Goal: Information Seeking & Learning: Find specific fact

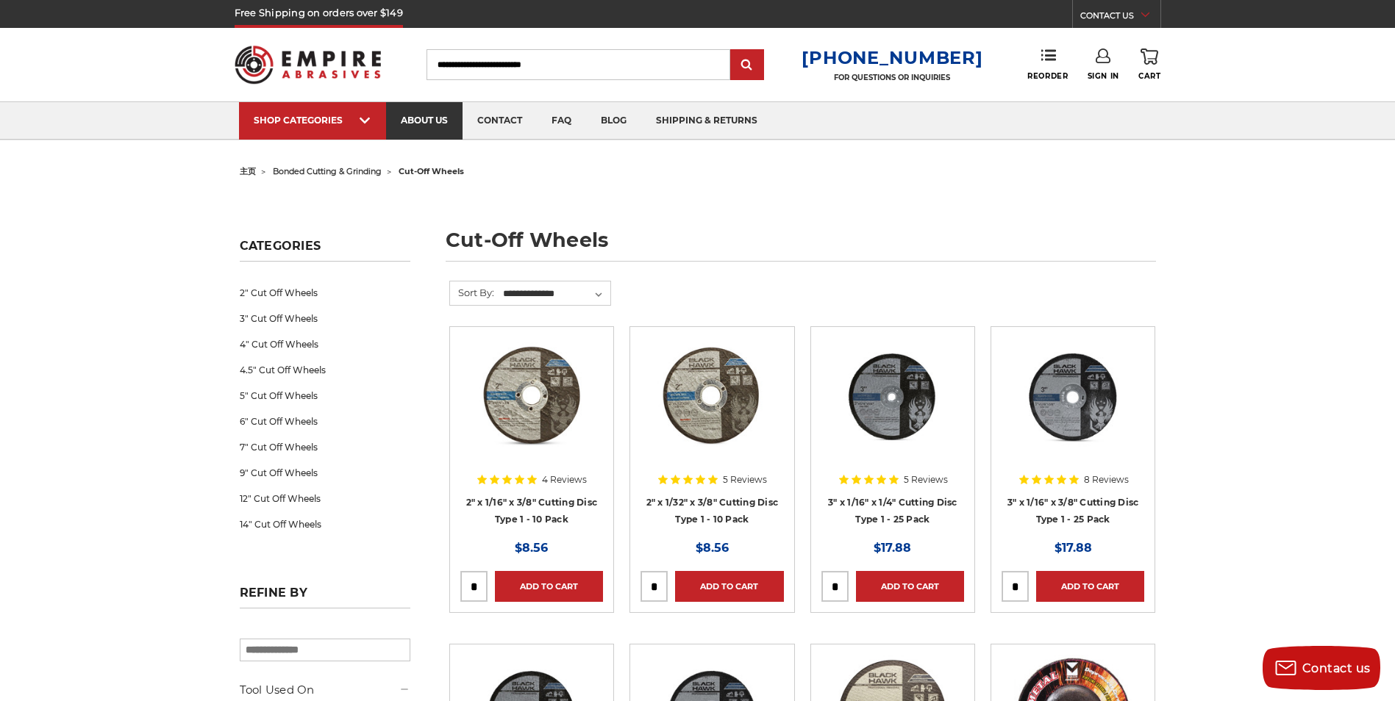
click at [421, 122] on link "about us" at bounding box center [424, 120] width 76 height 37
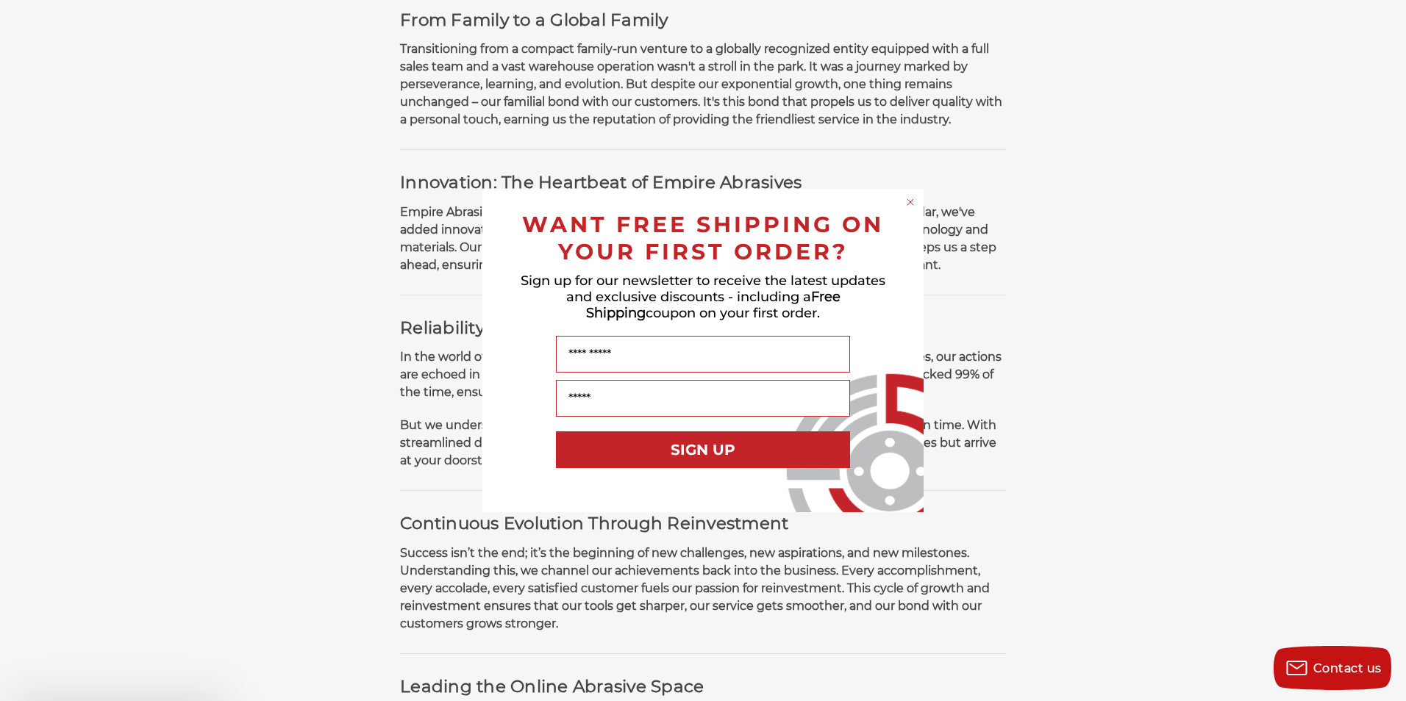
scroll to position [515, 0]
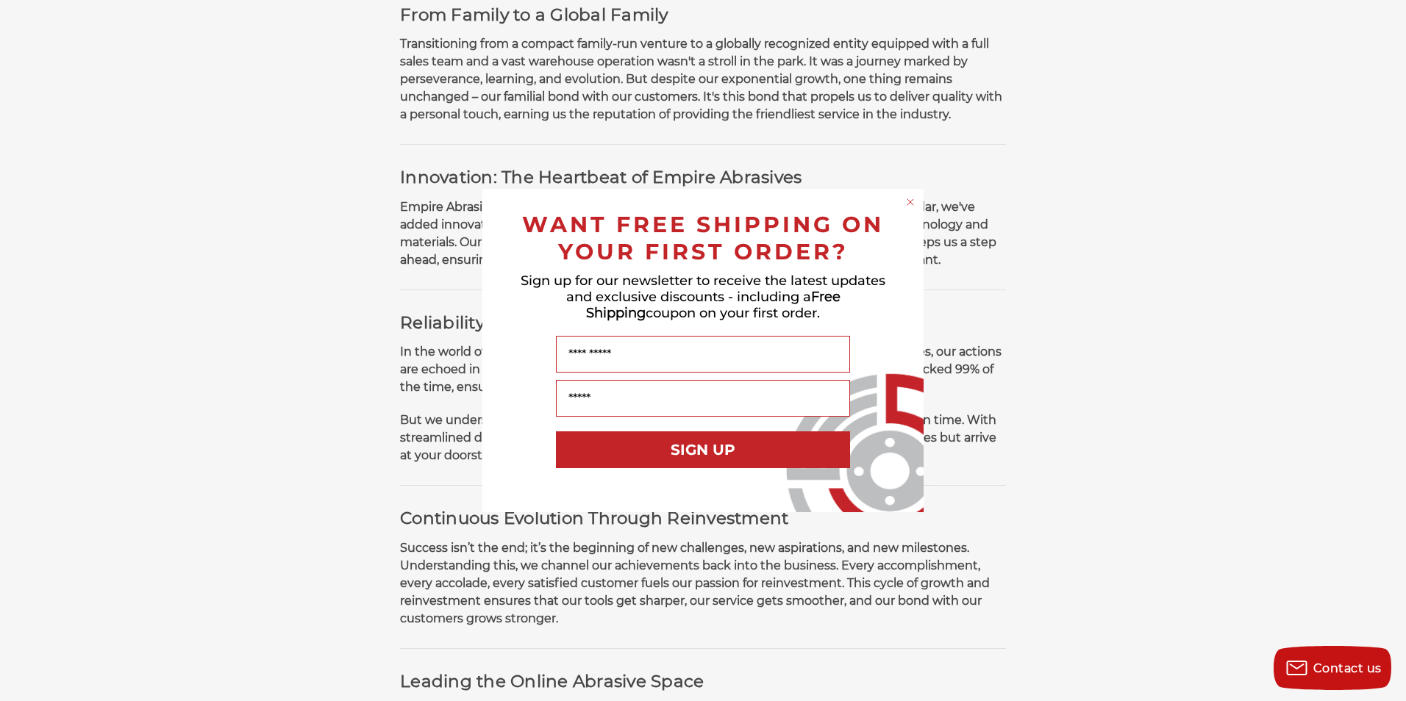
click at [906, 204] on circle "Close dialog" at bounding box center [910, 203] width 14 height 14
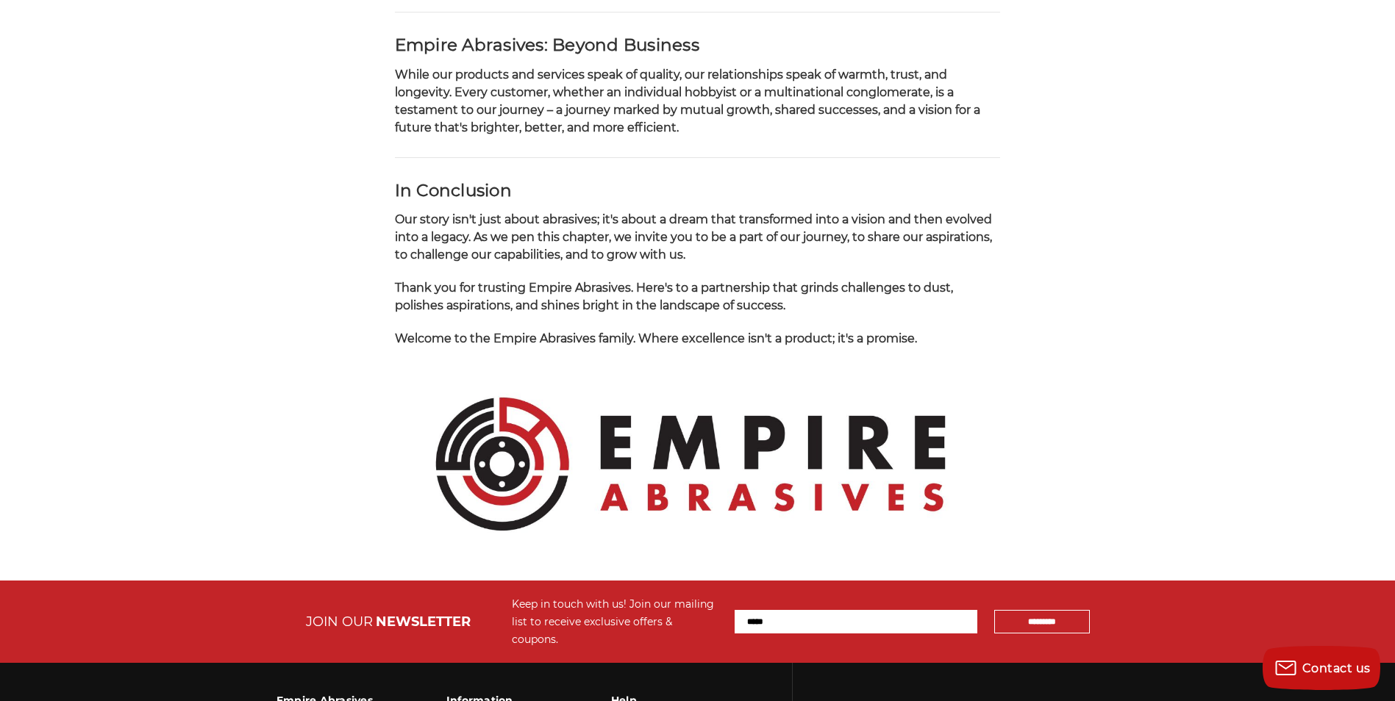
scroll to position [1397, 0]
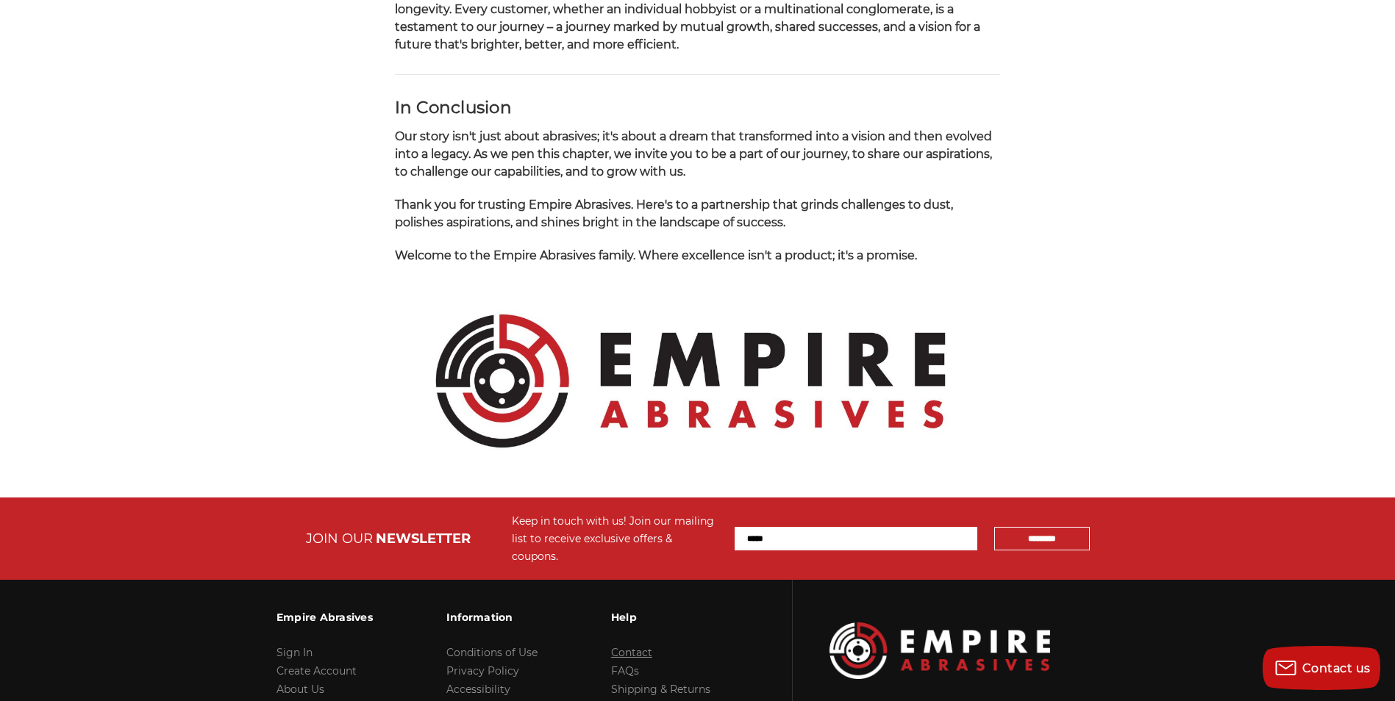
click at [637, 646] on link "Contact" at bounding box center [631, 652] width 41 height 13
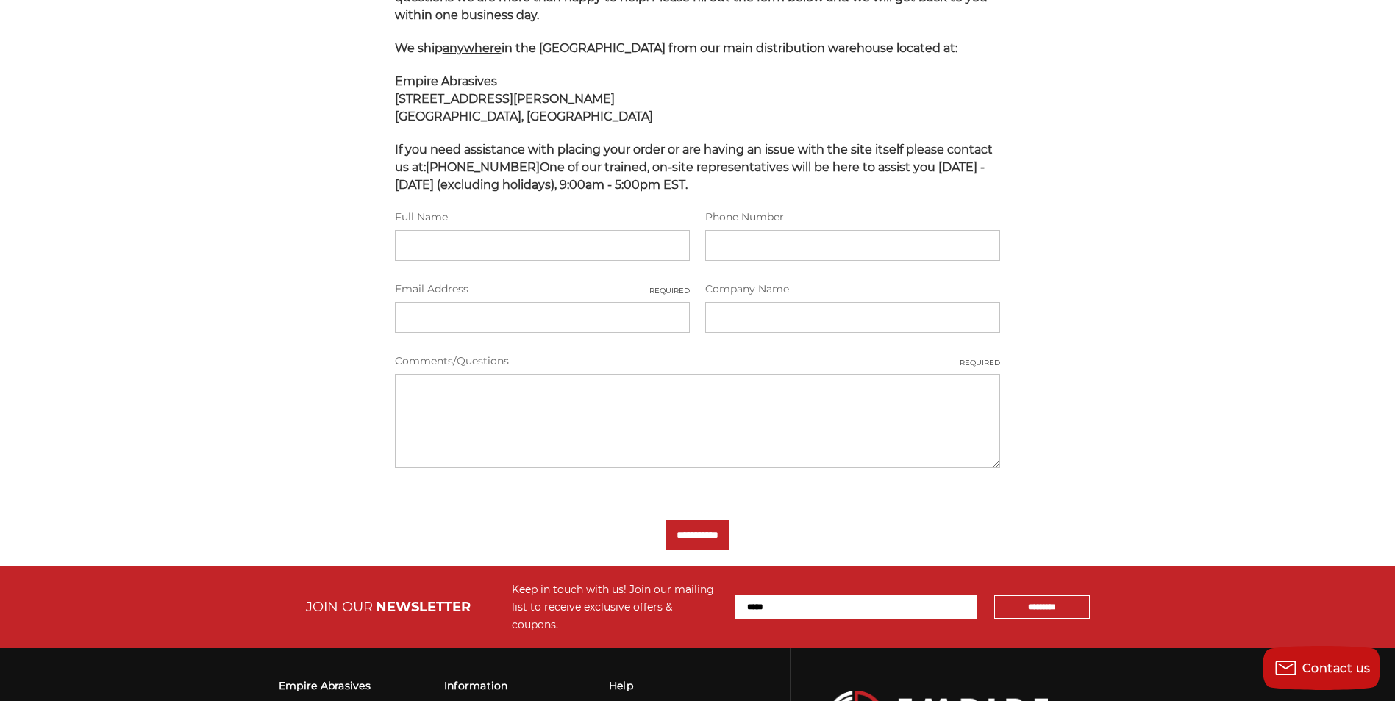
scroll to position [147, 0]
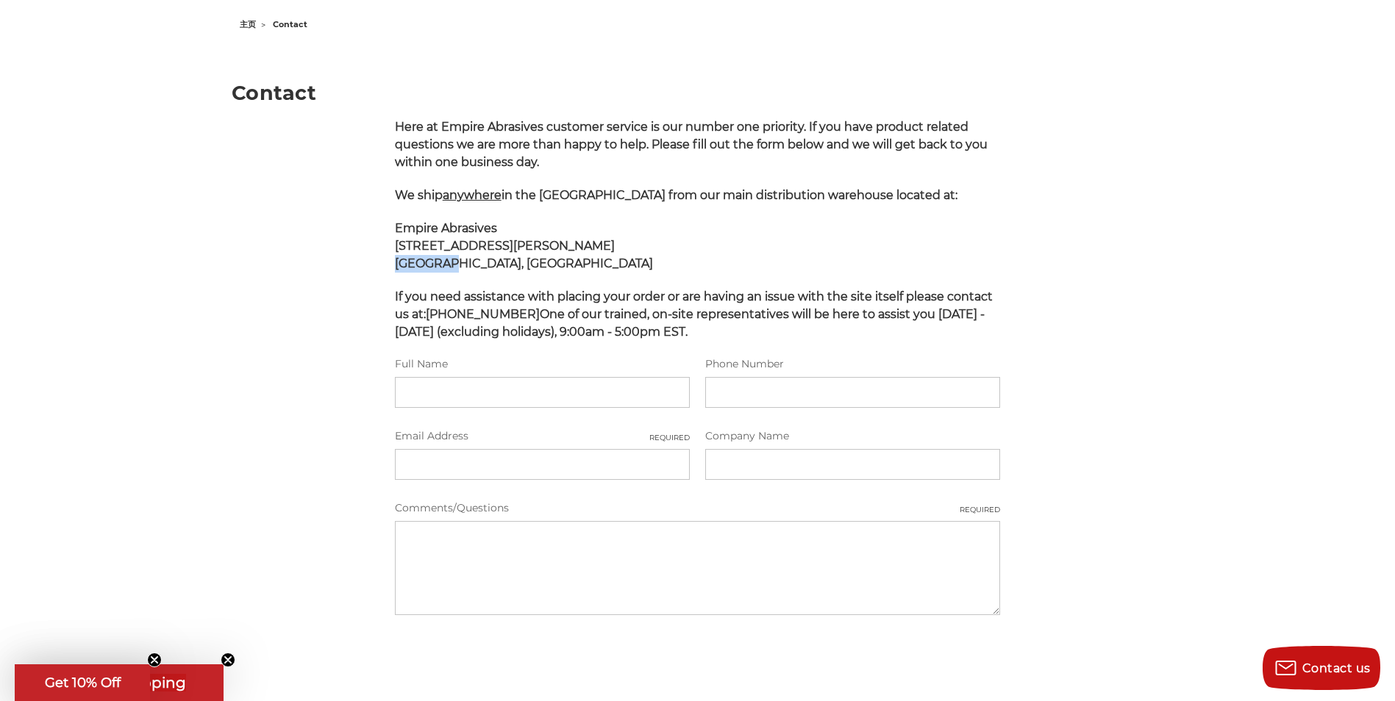
drag, startPoint x: 440, startPoint y: 261, endPoint x: 391, endPoint y: 265, distance: 48.7
click at [391, 265] on div "Here at Empire Abrasives customer service is our number one priority. If you ha…" at bounding box center [697, 436] width 621 height 637
copy strong "Islandia"
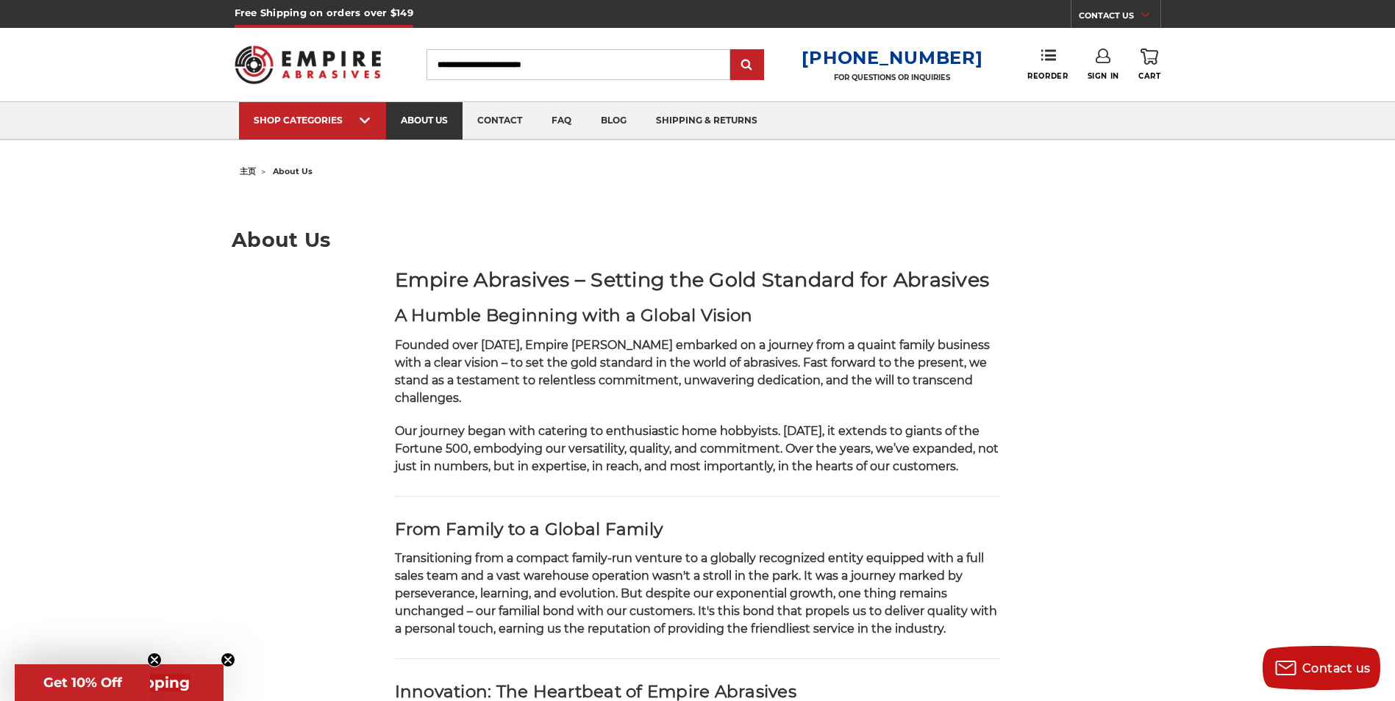
click at [431, 124] on link "about us" at bounding box center [424, 120] width 76 height 37
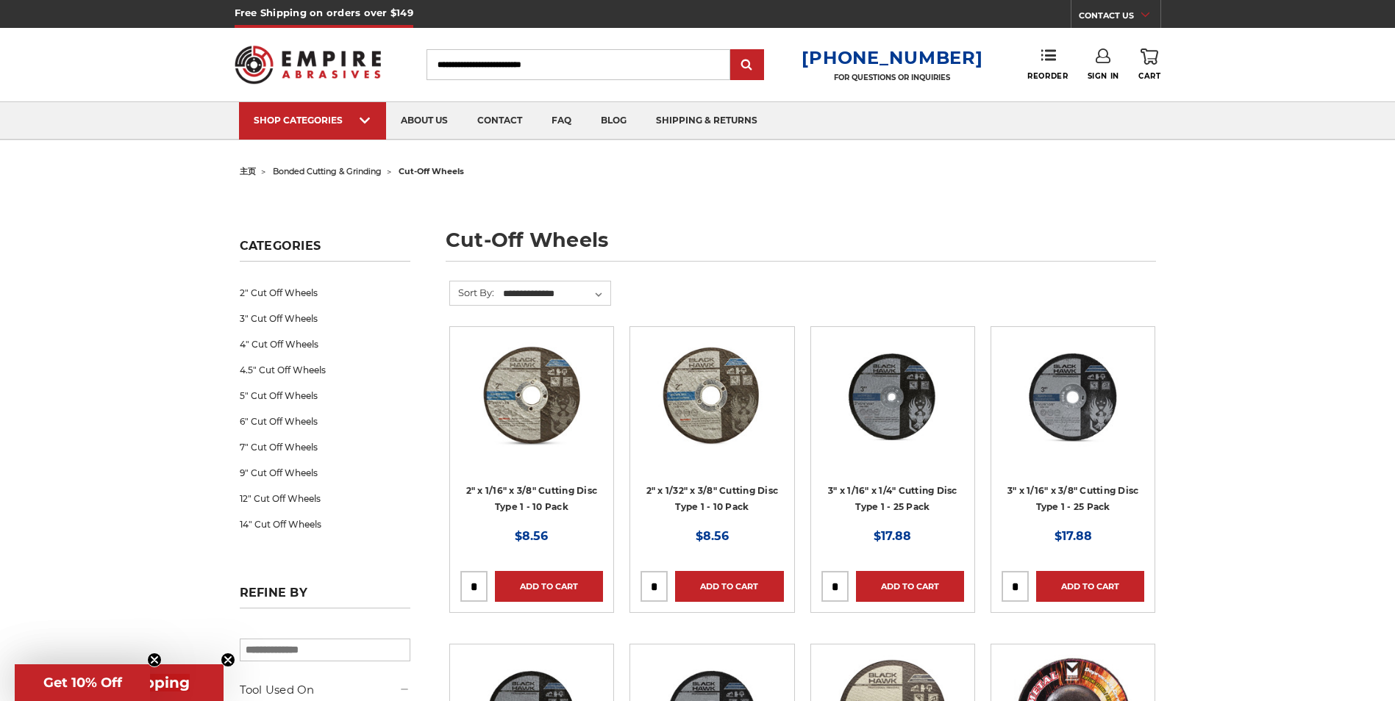
click at [562, 404] on img at bounding box center [532, 396] width 118 height 118
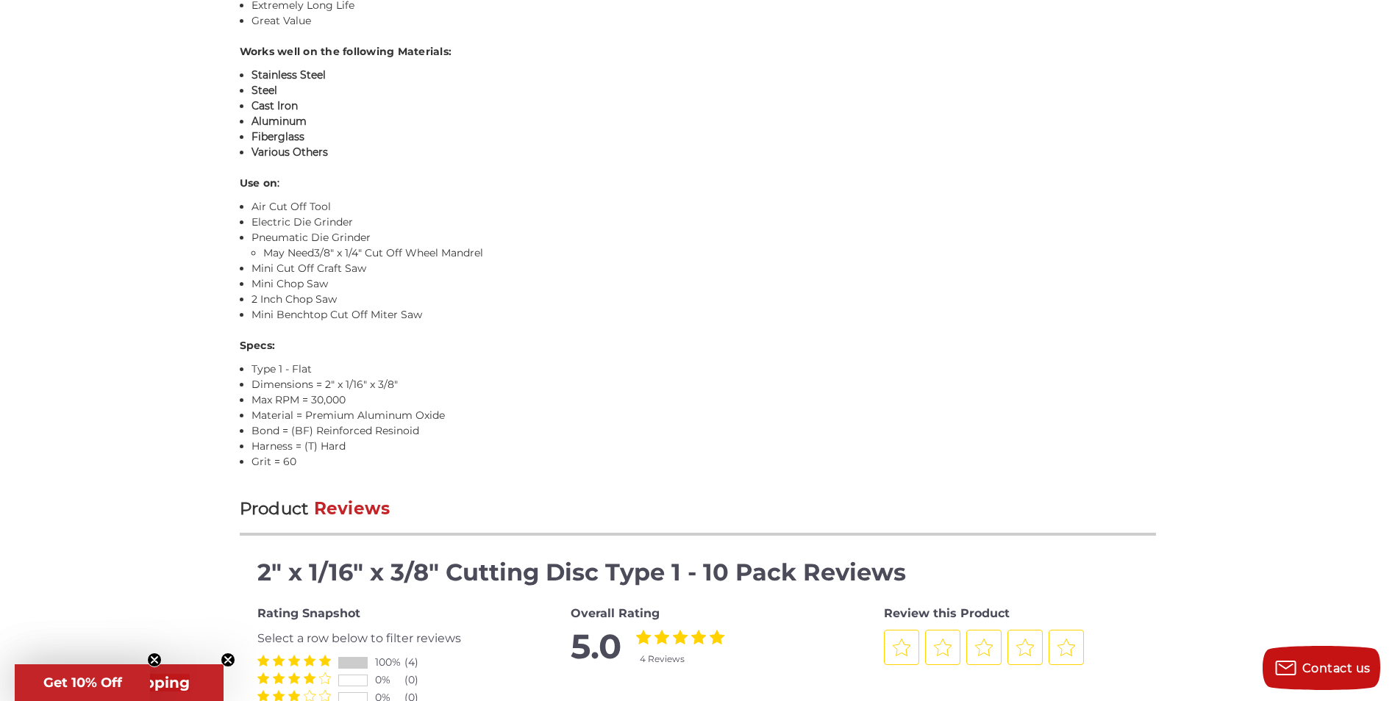
scroll to position [1250, 0]
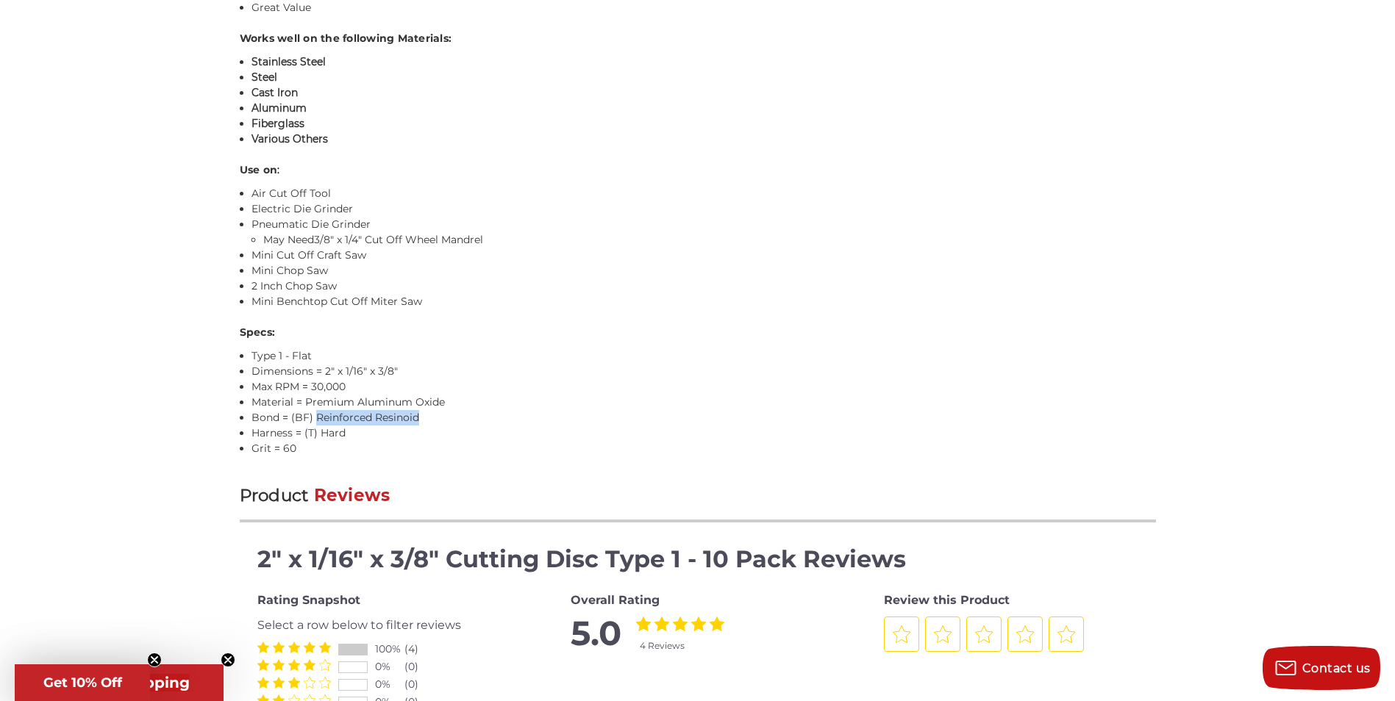
drag, startPoint x: 418, startPoint y: 418, endPoint x: 316, endPoint y: 423, distance: 101.6
click at [316, 423] on li "Bond = (BF) Reinforced Resinoid" at bounding box center [703, 417] width 904 height 15
copy li "Reinforced Resinoid"
click at [400, 443] on li "Grit = 60" at bounding box center [703, 448] width 904 height 15
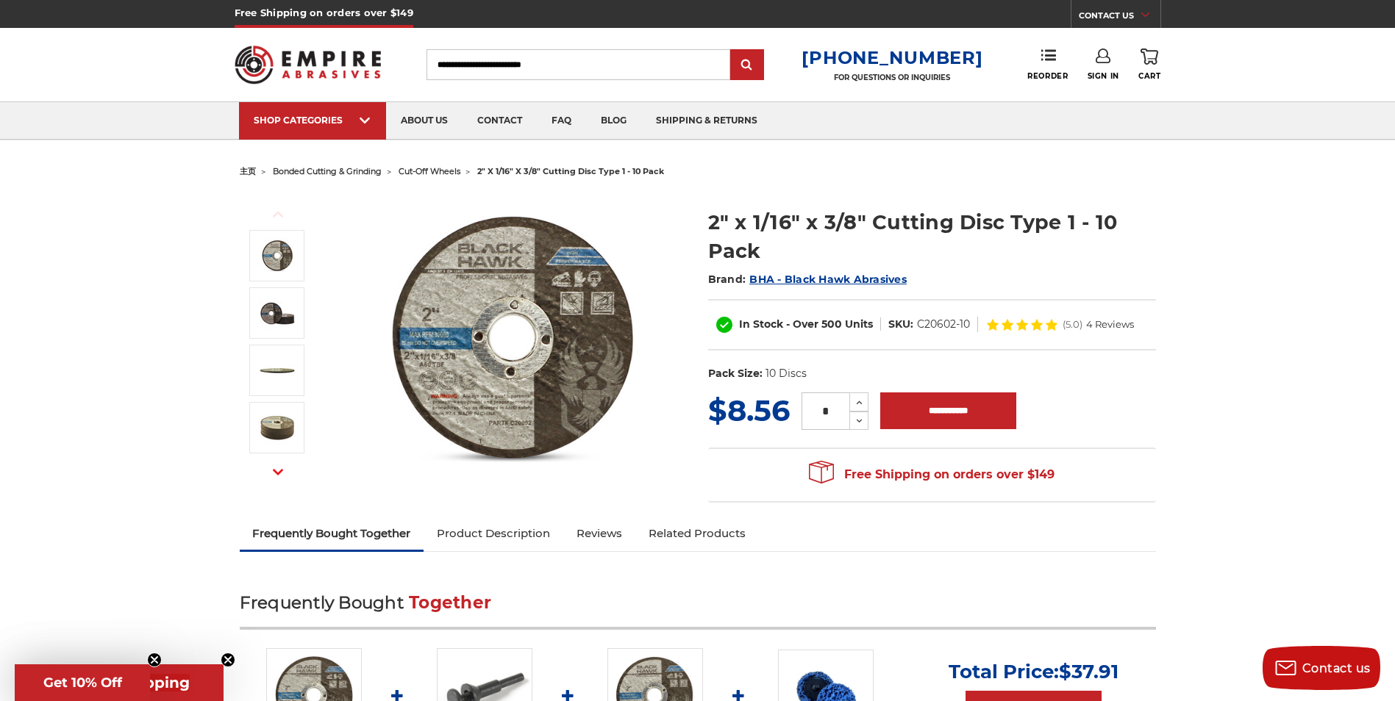
scroll to position [294, 0]
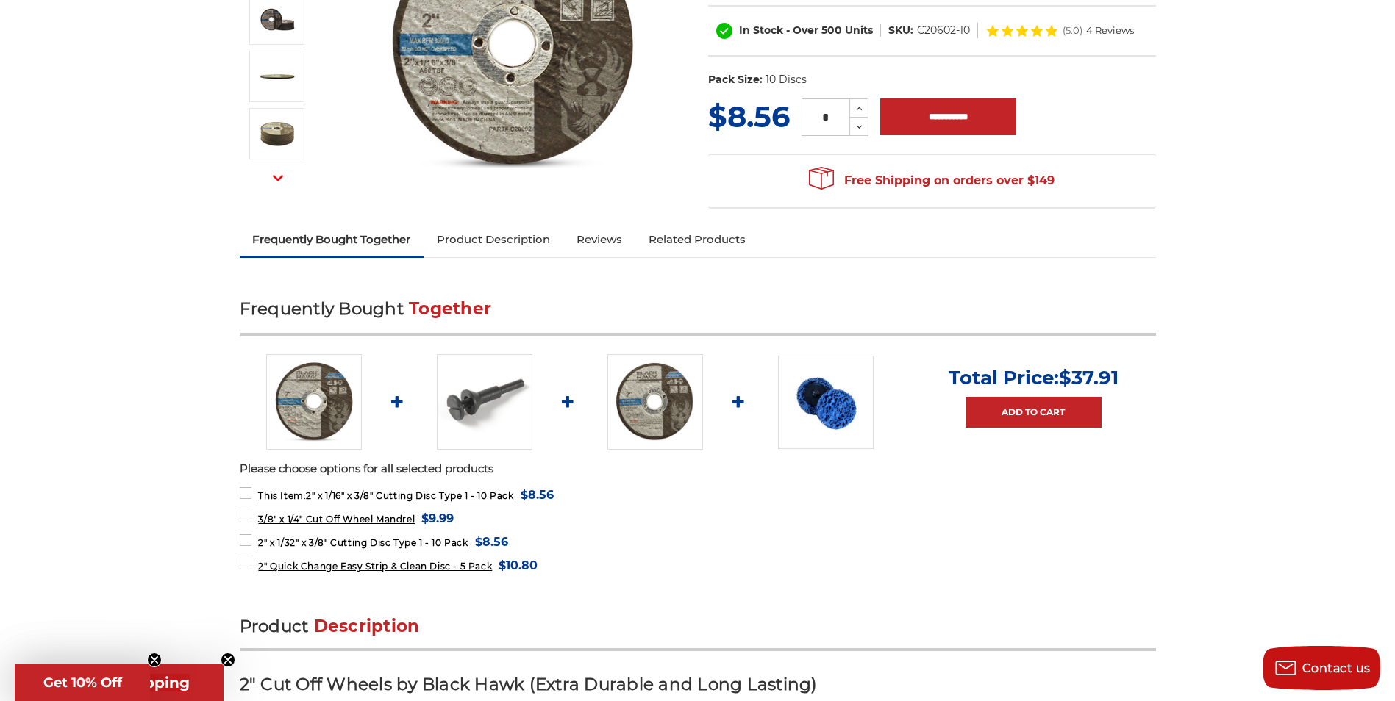
click at [504, 241] on link "Product Description" at bounding box center [493, 239] width 140 height 32
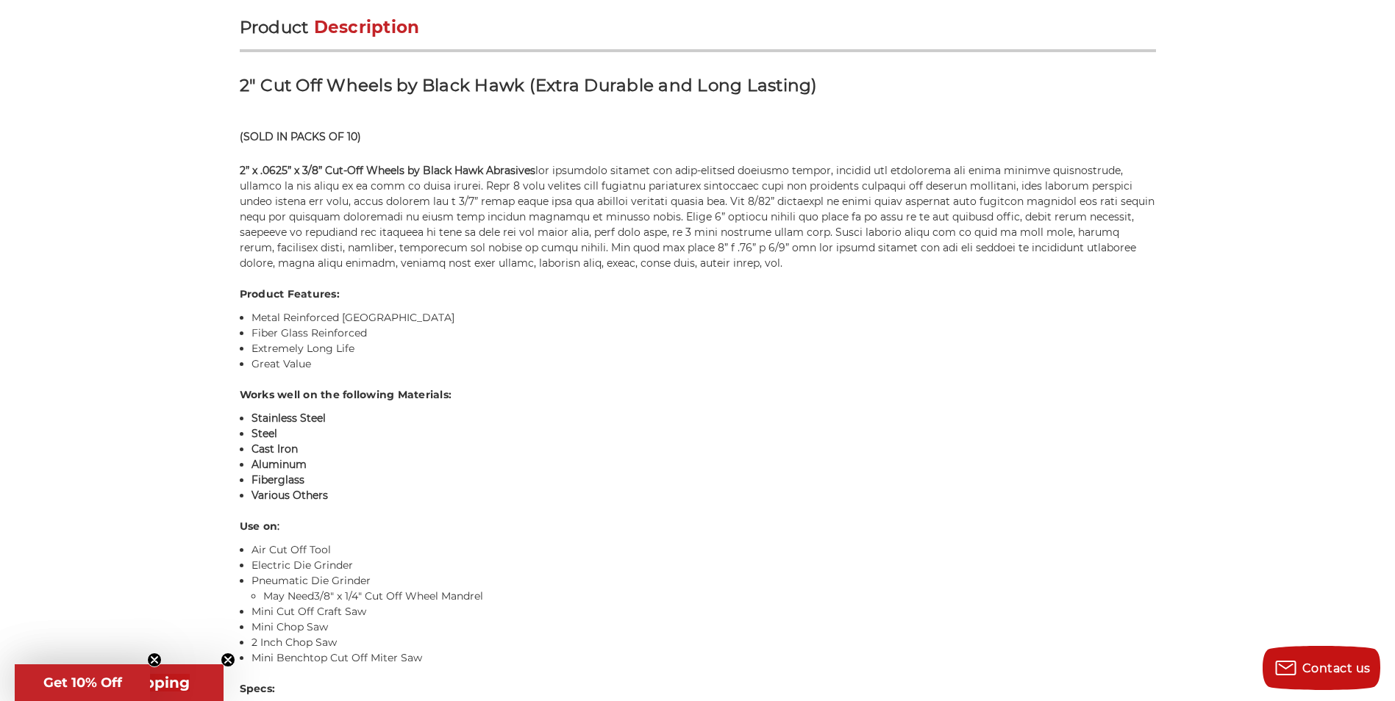
scroll to position [894, 0]
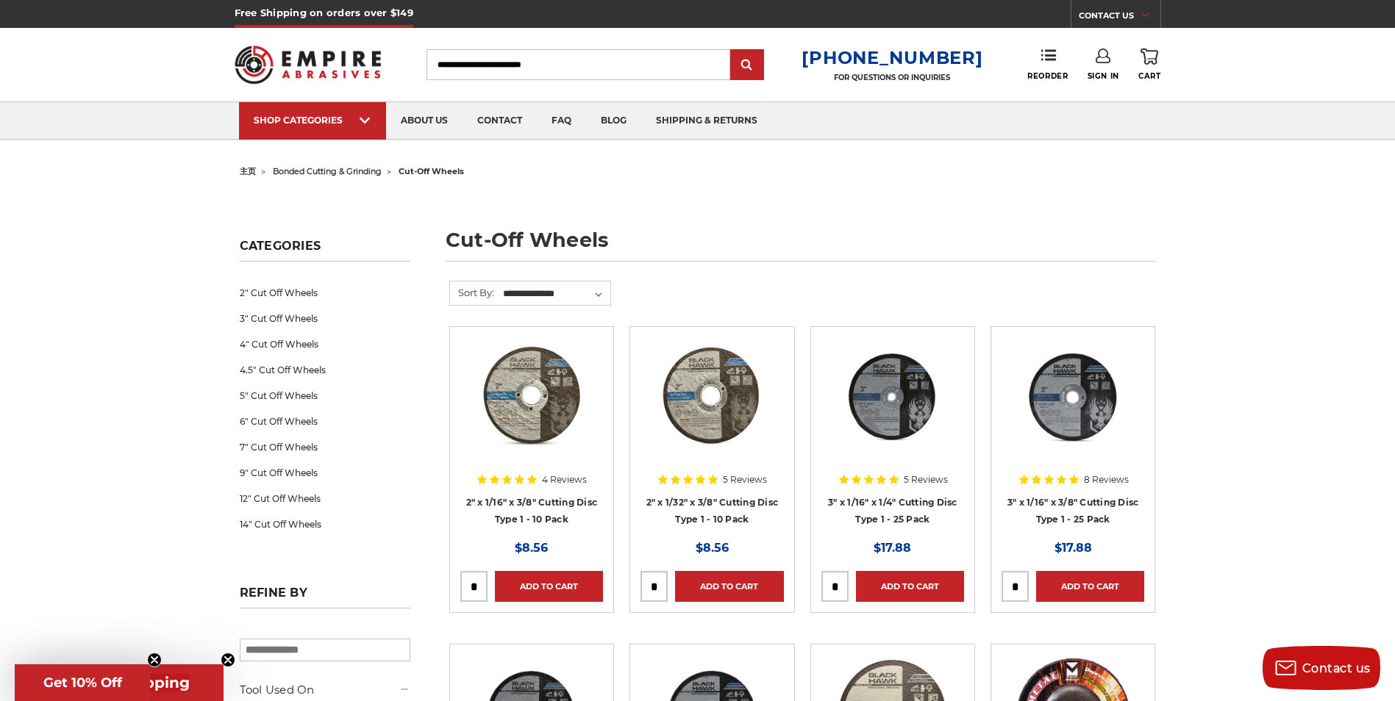
click at [604, 70] on input "Search" at bounding box center [578, 64] width 304 height 31
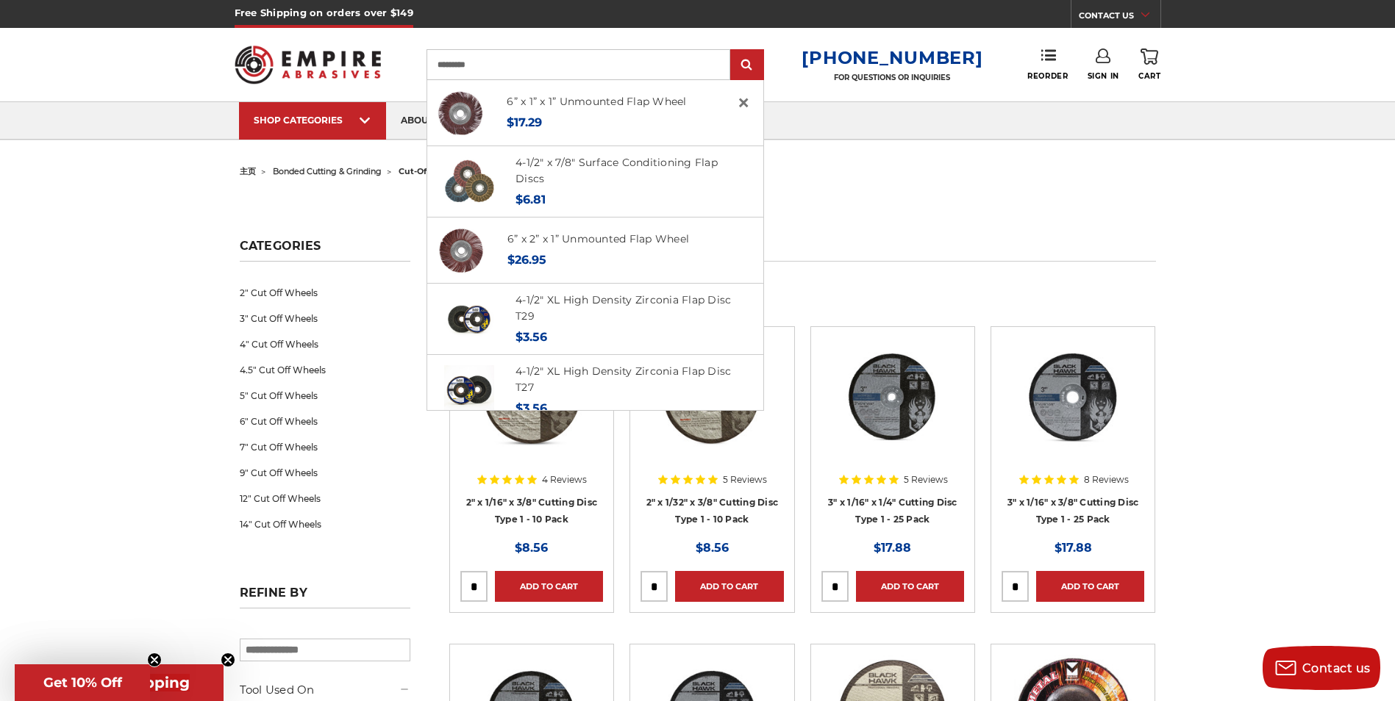
type input "*********"
click at [732, 51] on input "submit" at bounding box center [746, 65] width 29 height 29
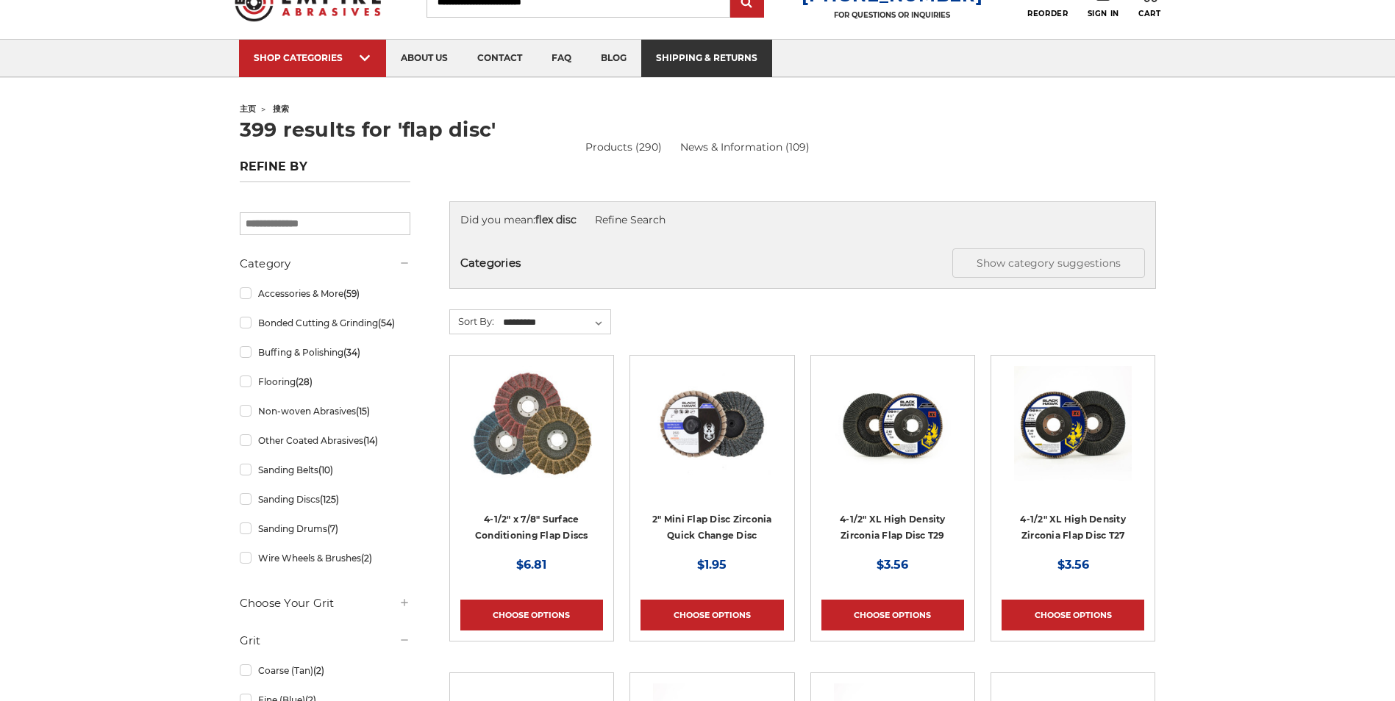
scroll to position [147, 0]
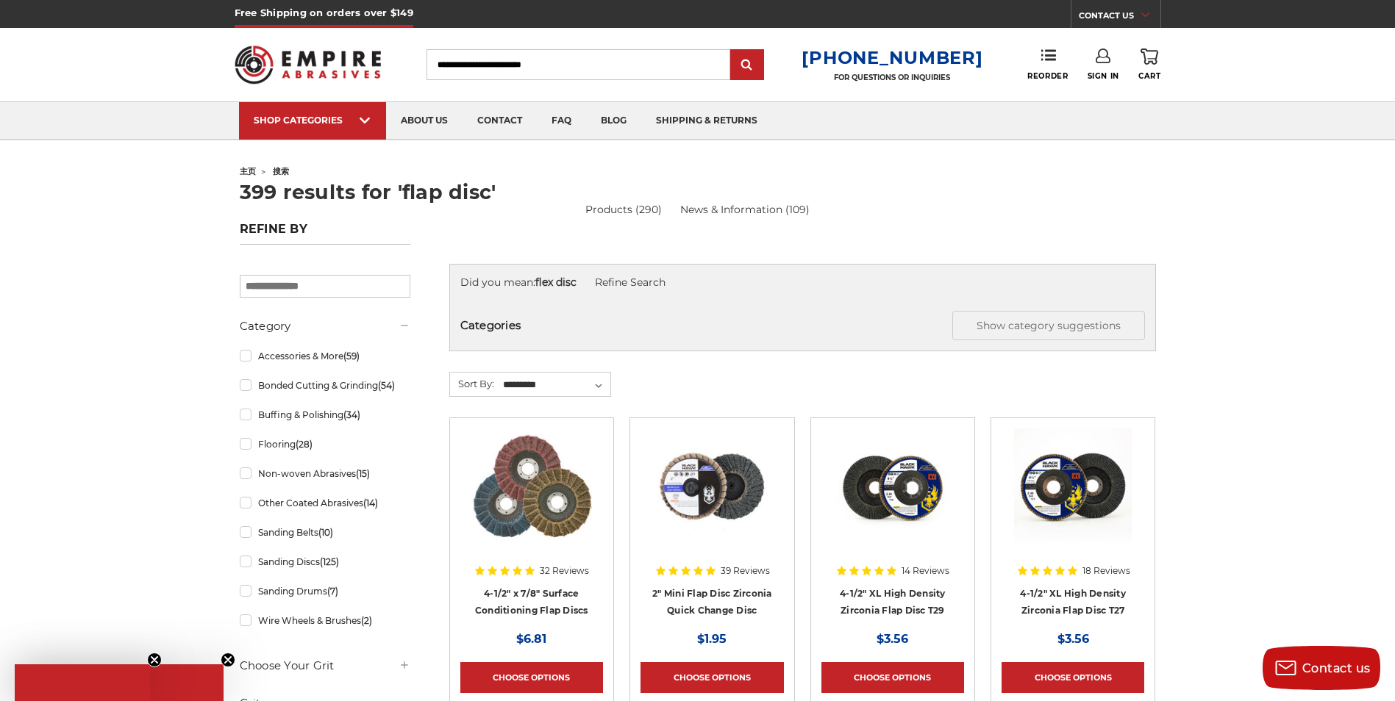
click at [1092, 480] on img at bounding box center [1073, 488] width 118 height 118
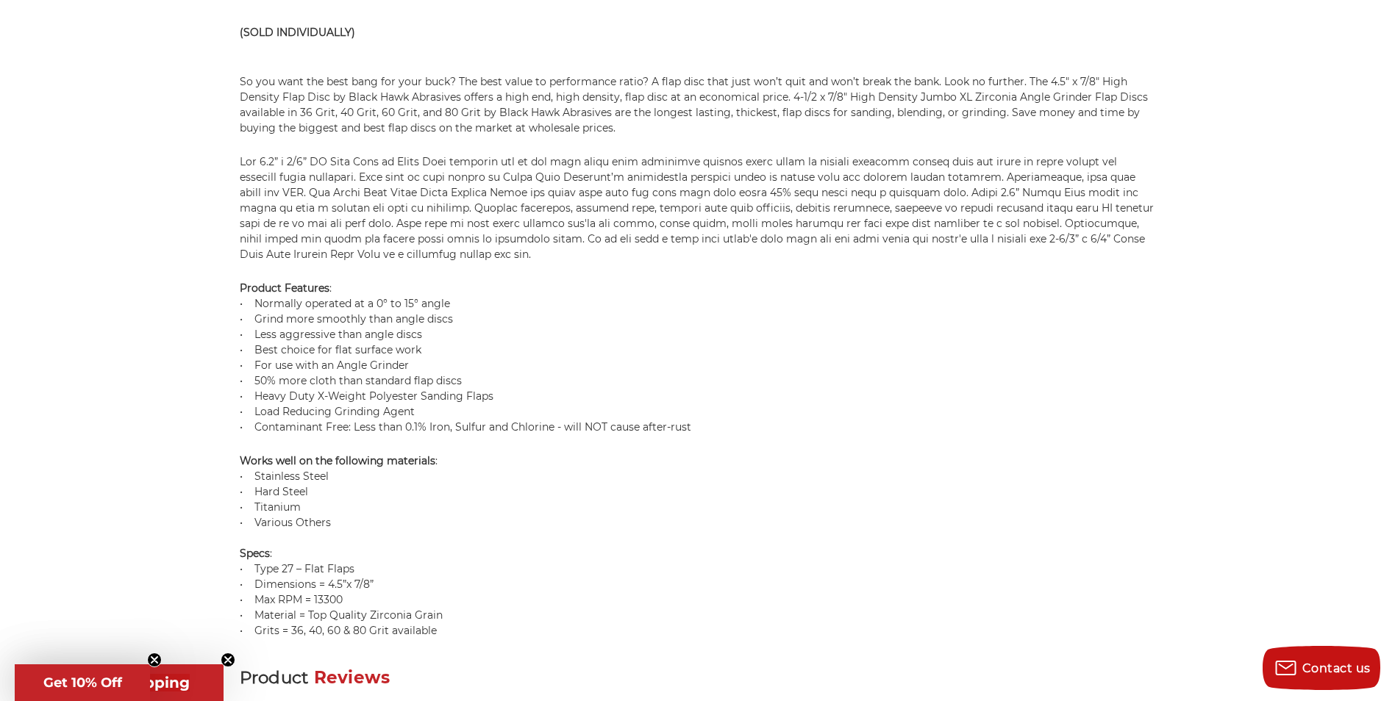
scroll to position [956, 0]
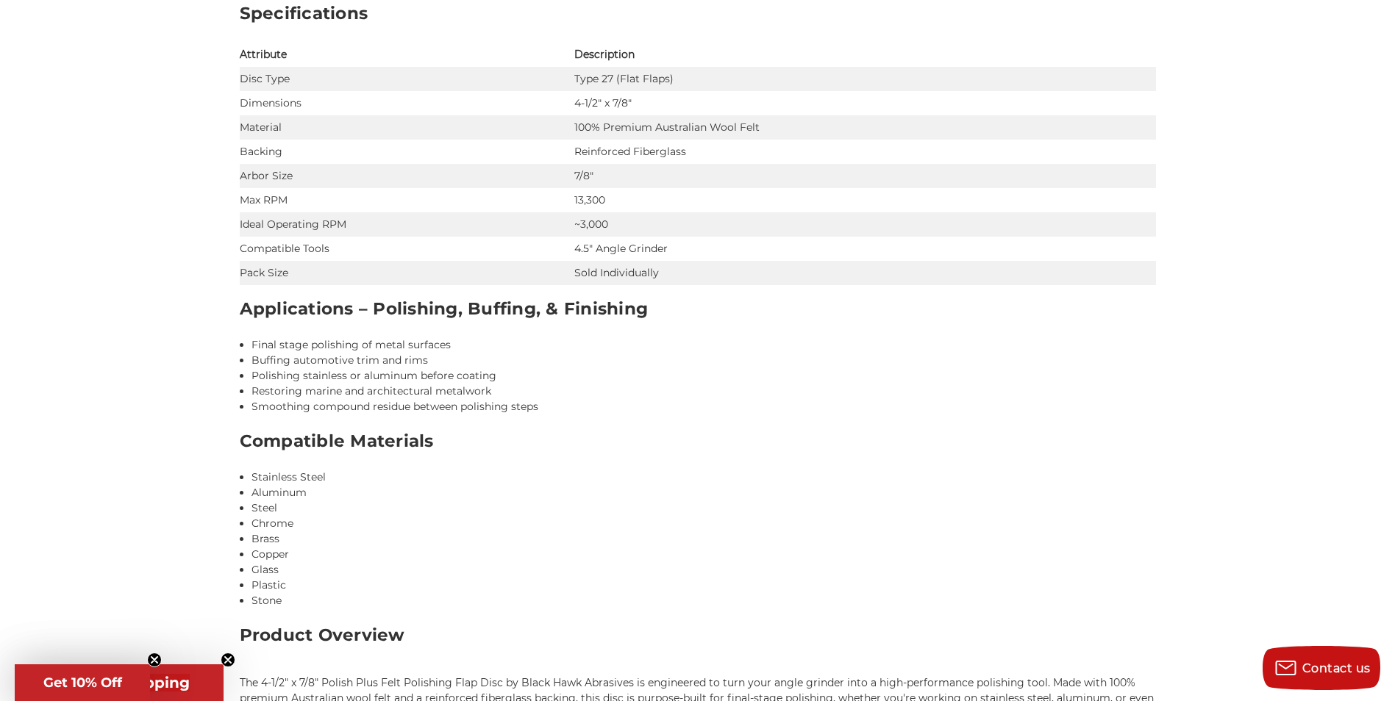
scroll to position [1250, 0]
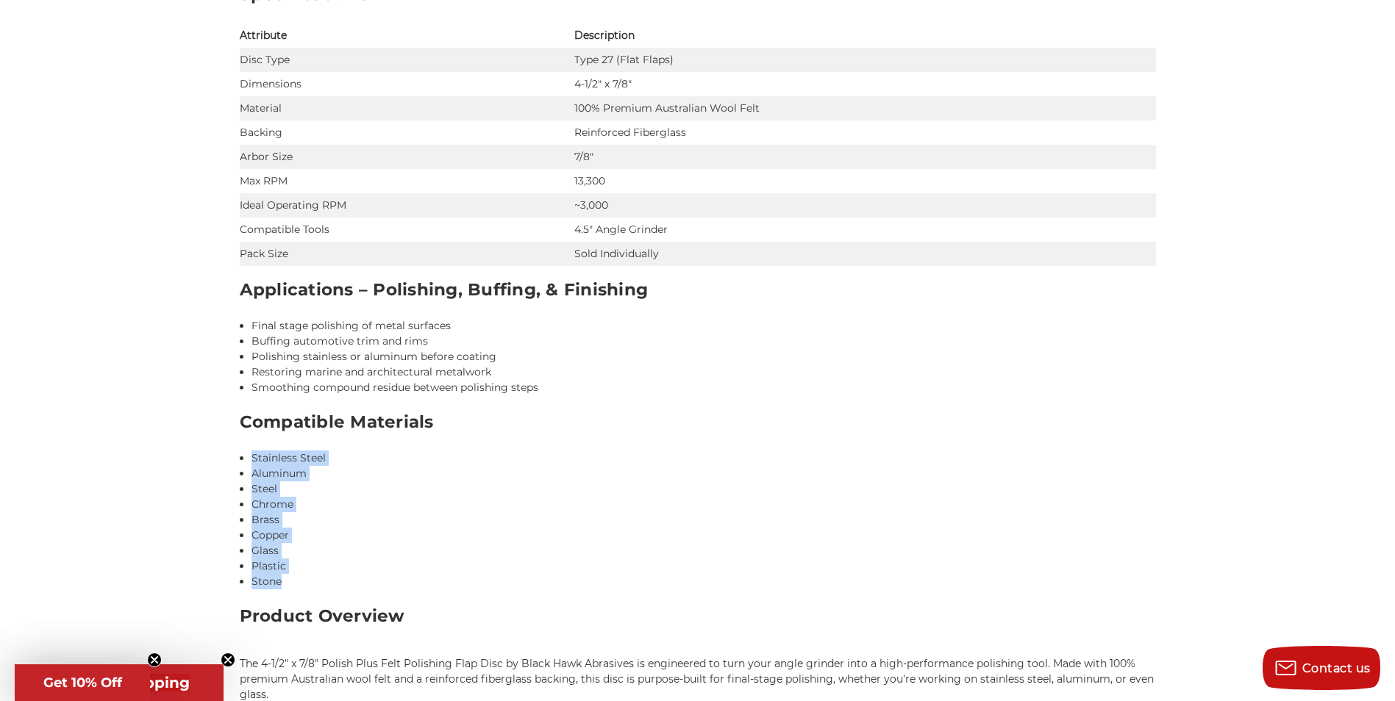
drag, startPoint x: 301, startPoint y: 587, endPoint x: 223, endPoint y: 451, distance: 157.7
copy ul "Stainless Steel Aluminum Steel Chrome Brass Copper Glass Plastic Stone"
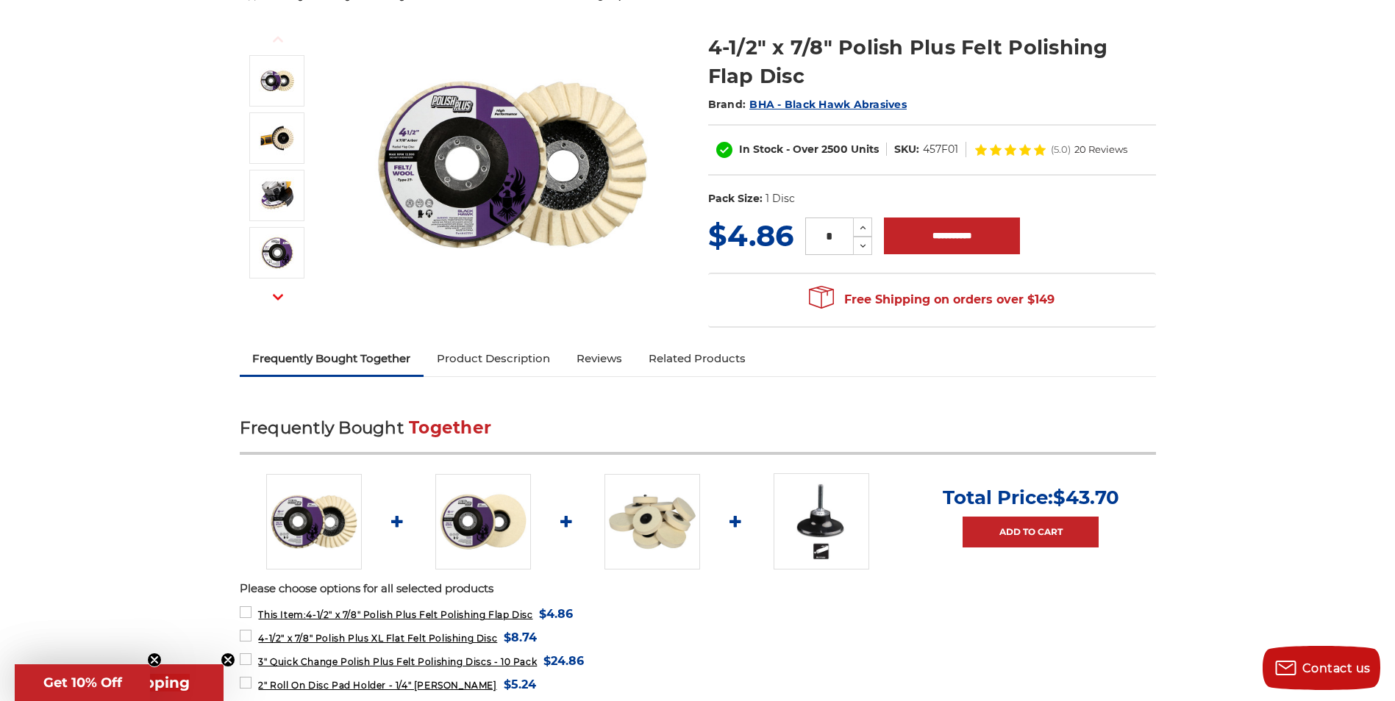
scroll to position [0, 0]
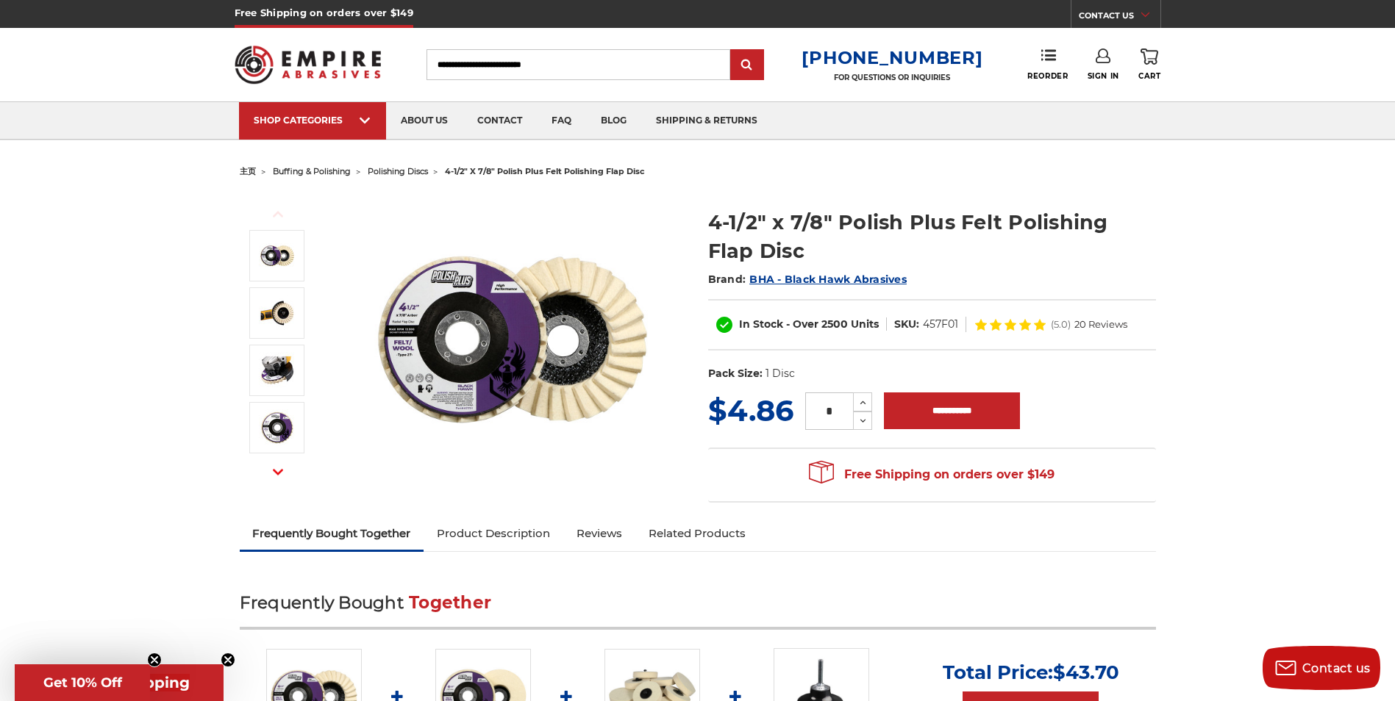
click at [542, 67] on input "Search" at bounding box center [578, 64] width 304 height 31
paste input "**********"
type input "**********"
click at [732, 51] on input "submit" at bounding box center [746, 65] width 29 height 29
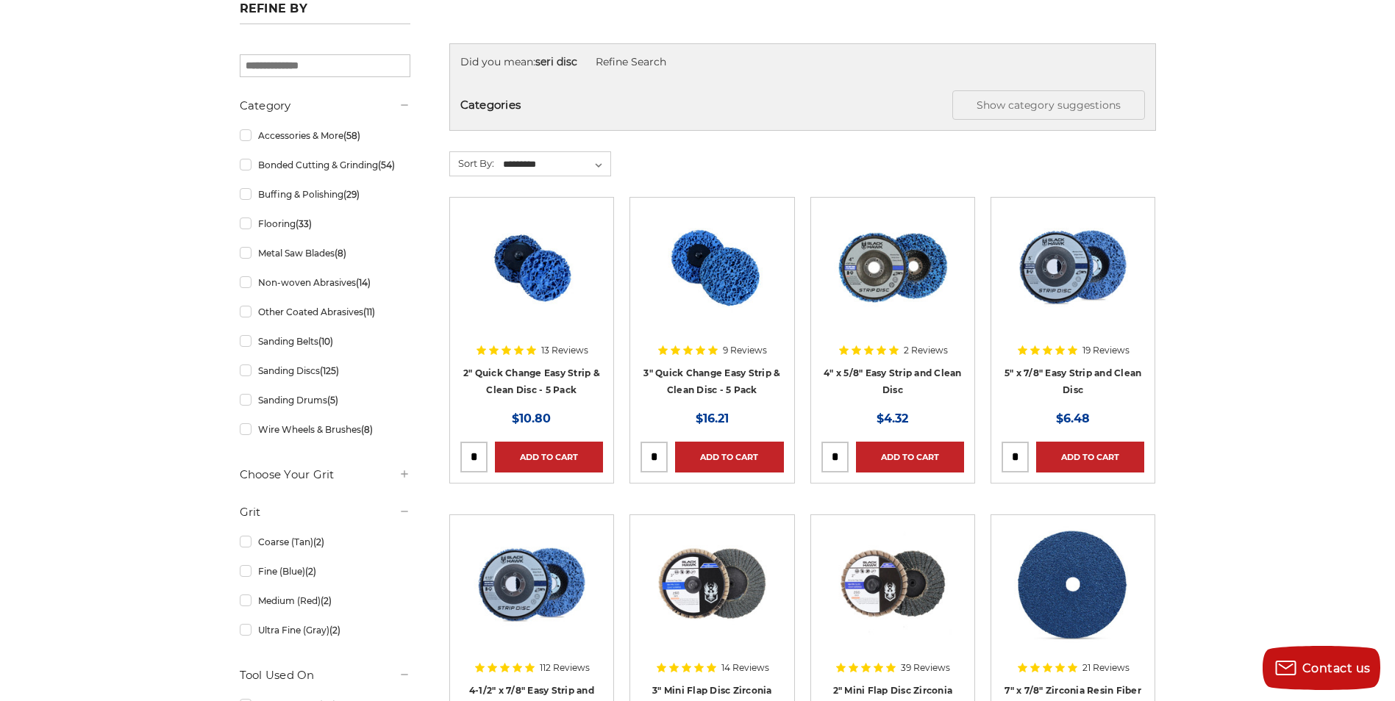
scroll to position [294, 0]
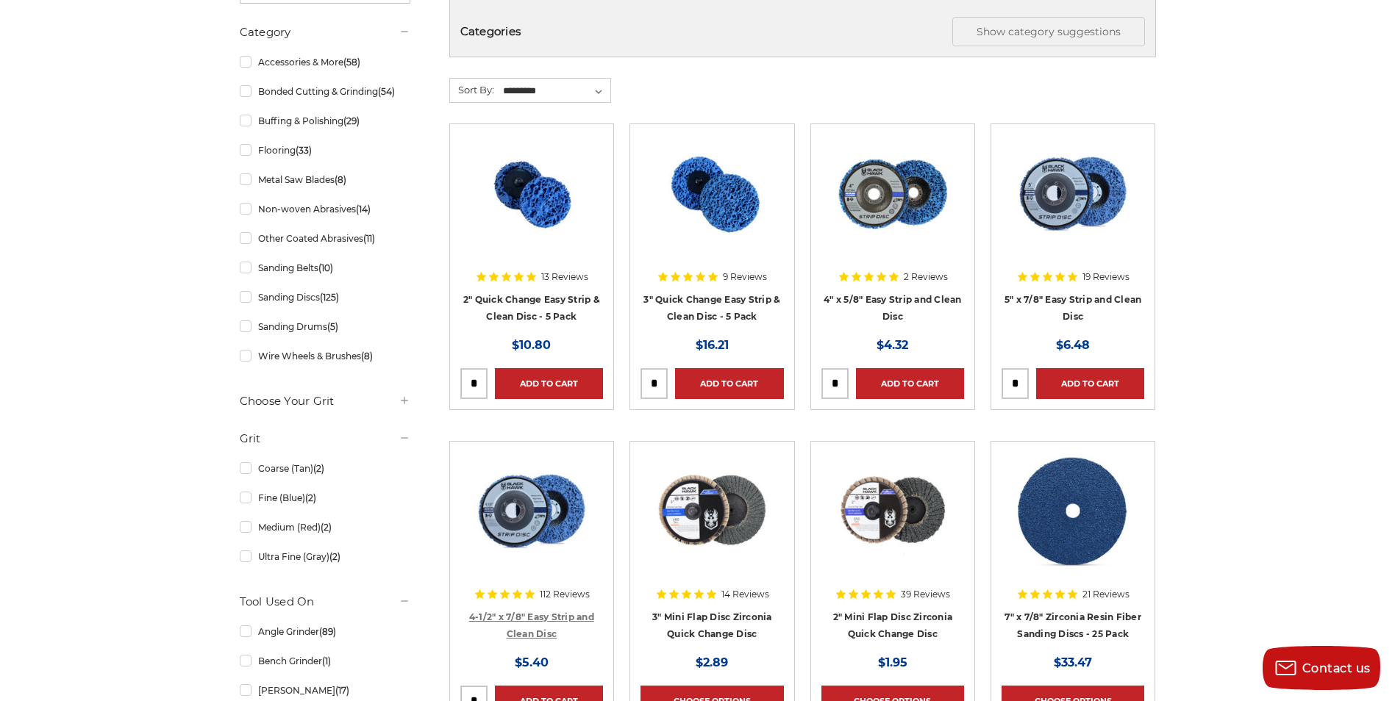
click at [559, 615] on link "4-1/2" x 7/8" Easy Strip and Clean Disc" at bounding box center [531, 626] width 125 height 28
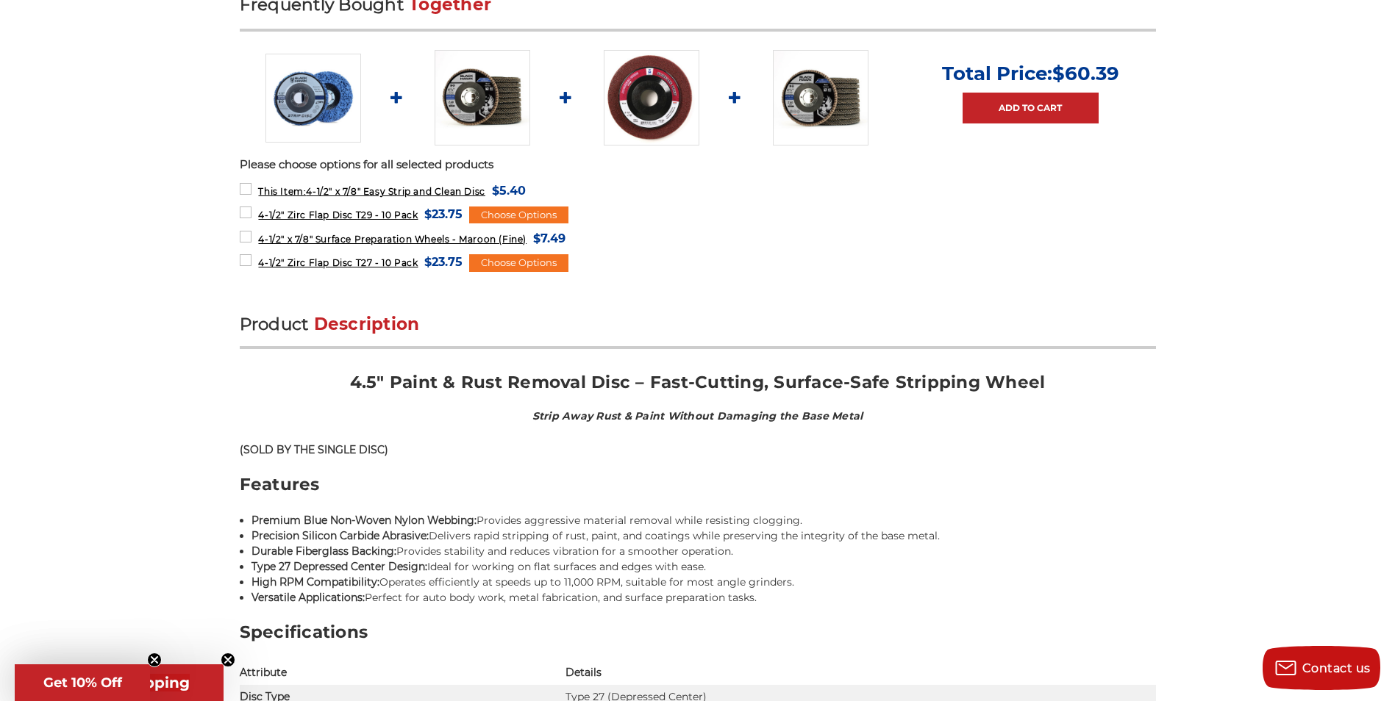
scroll to position [588, 0]
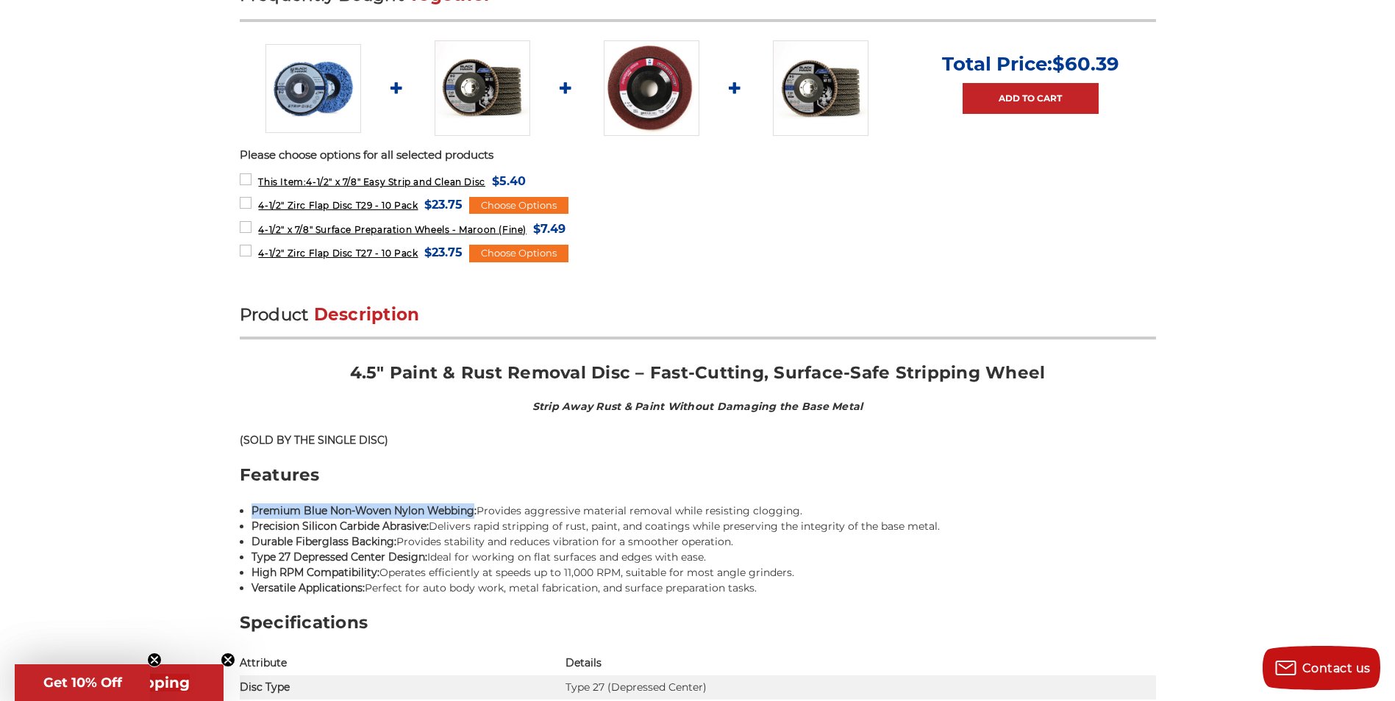
drag, startPoint x: 471, startPoint y: 512, endPoint x: 252, endPoint y: 504, distance: 219.2
click at [252, 504] on strong "Premium Blue Non-Woven Nylon Webbing:" at bounding box center [363, 510] width 225 height 13
copy strong "Premium Blue Non-Woven Nylon Webbing"
drag, startPoint x: 392, startPoint y: 535, endPoint x: 403, endPoint y: 534, distance: 11.1
click at [392, 535] on strong "Durable Fiberglass Backing:" at bounding box center [323, 541] width 145 height 13
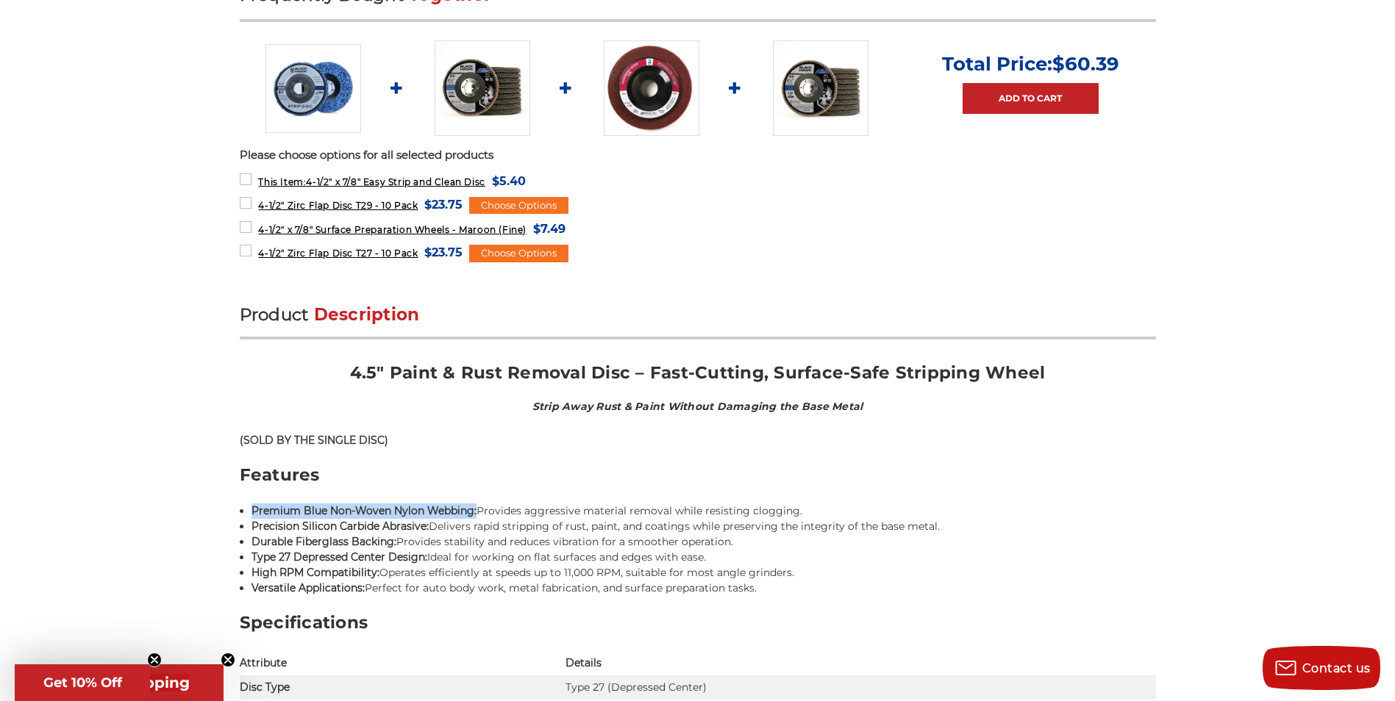
drag, startPoint x: 475, startPoint y: 511, endPoint x: 254, endPoint y: 513, distance: 221.3
click at [254, 513] on strong "Premium Blue Non-Woven Nylon Webbing:" at bounding box center [363, 510] width 225 height 13
copy strong "Premium Blue Non-Woven Nylon Webbing:"
click at [407, 558] on strong "Type 27 Depressed Center Design:" at bounding box center [339, 557] width 176 height 13
drag, startPoint x: 425, startPoint y: 525, endPoint x: 254, endPoint y: 528, distance: 171.3
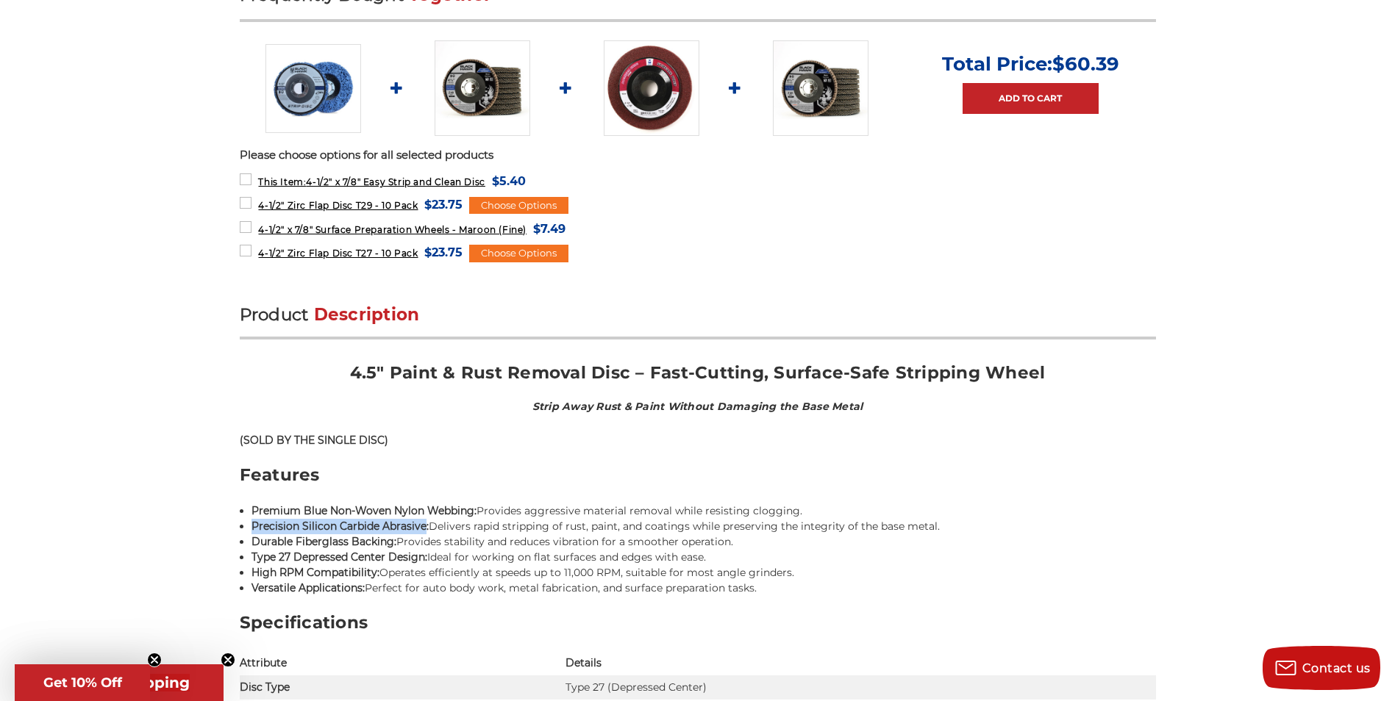
click at [254, 528] on strong "Precision Silicon Carbide Abrasive:" at bounding box center [339, 526] width 177 height 13
copy strong "Precision Silicon Carbide Abrasive"
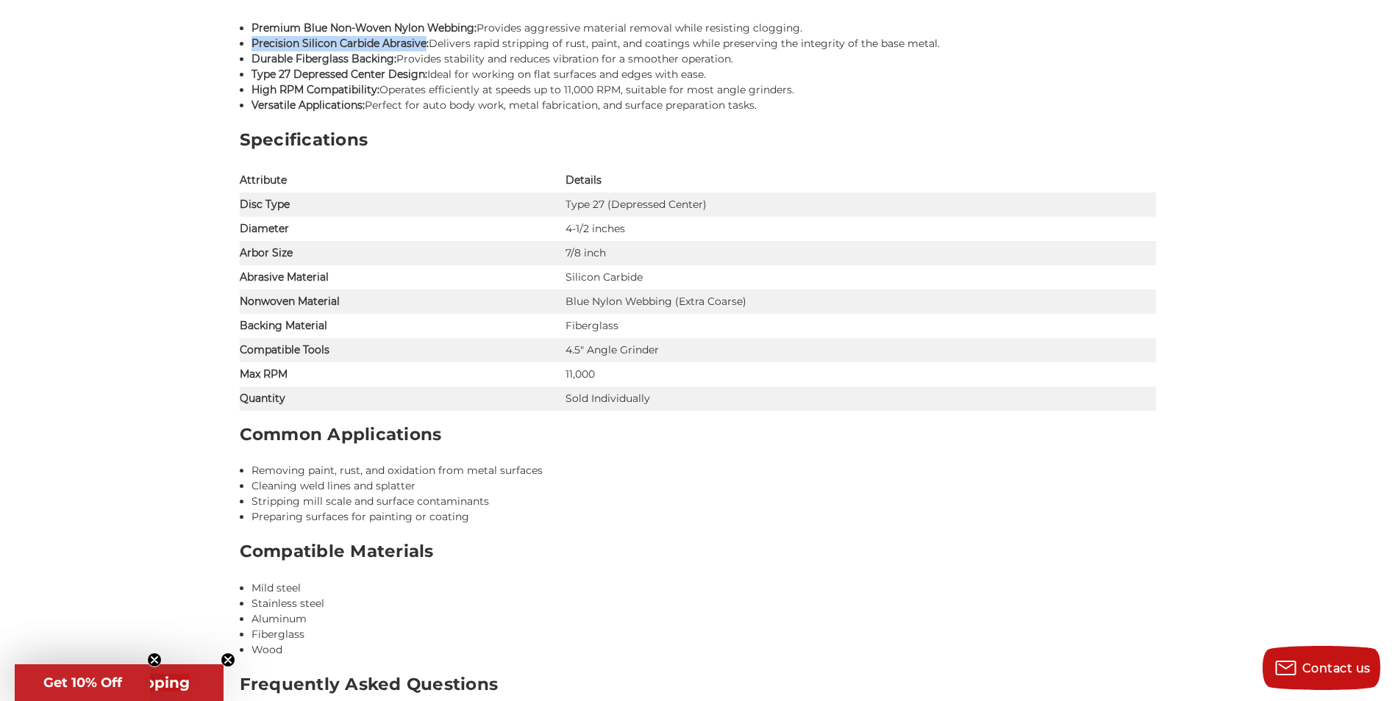
scroll to position [1103, 0]
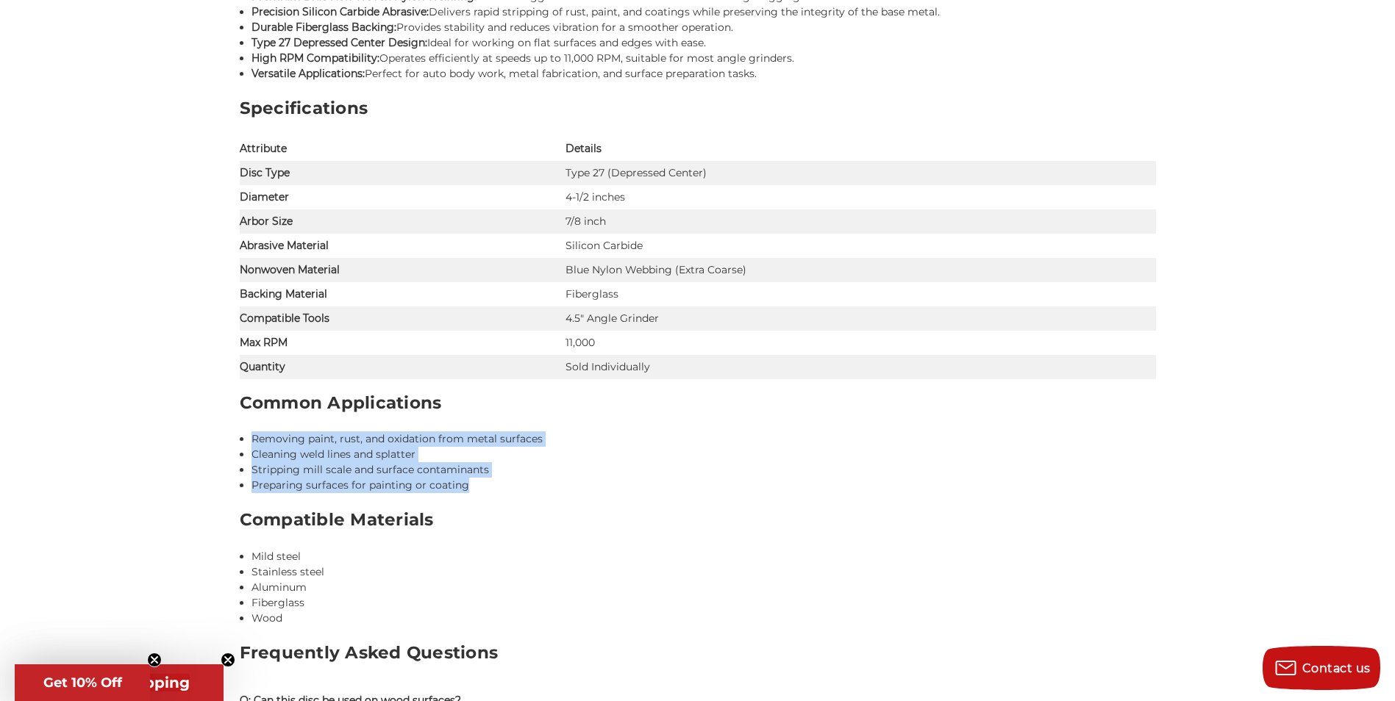
drag, startPoint x: 470, startPoint y: 490, endPoint x: 254, endPoint y: 440, distance: 222.7
click at [254, 440] on ul "Removing paint, rust, and oxidation from metal surfaces Cleaning weld lines and…" at bounding box center [703, 463] width 904 height 62
copy ul "Removing paint, rust, and oxidation from metal surfaces Cleaning weld lines and…"
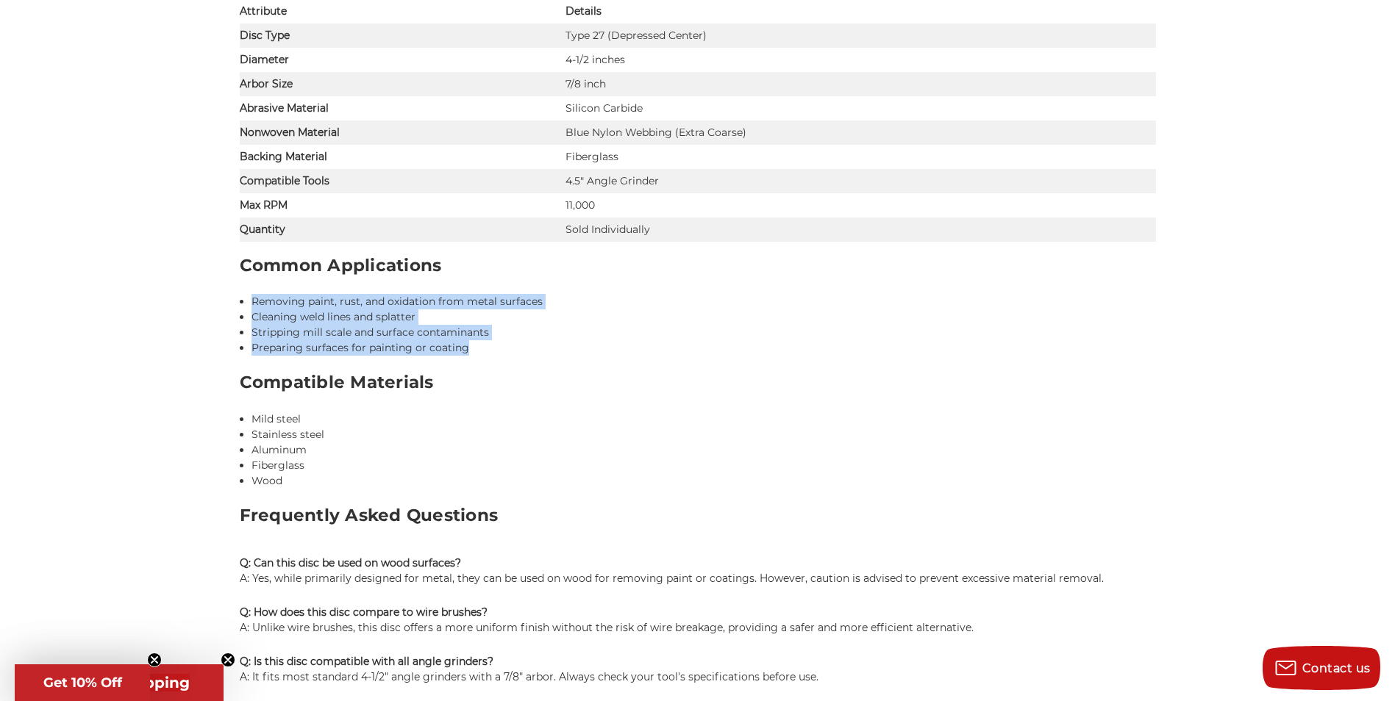
scroll to position [1323, 0]
